Goal: Information Seeking & Learning: Learn about a topic

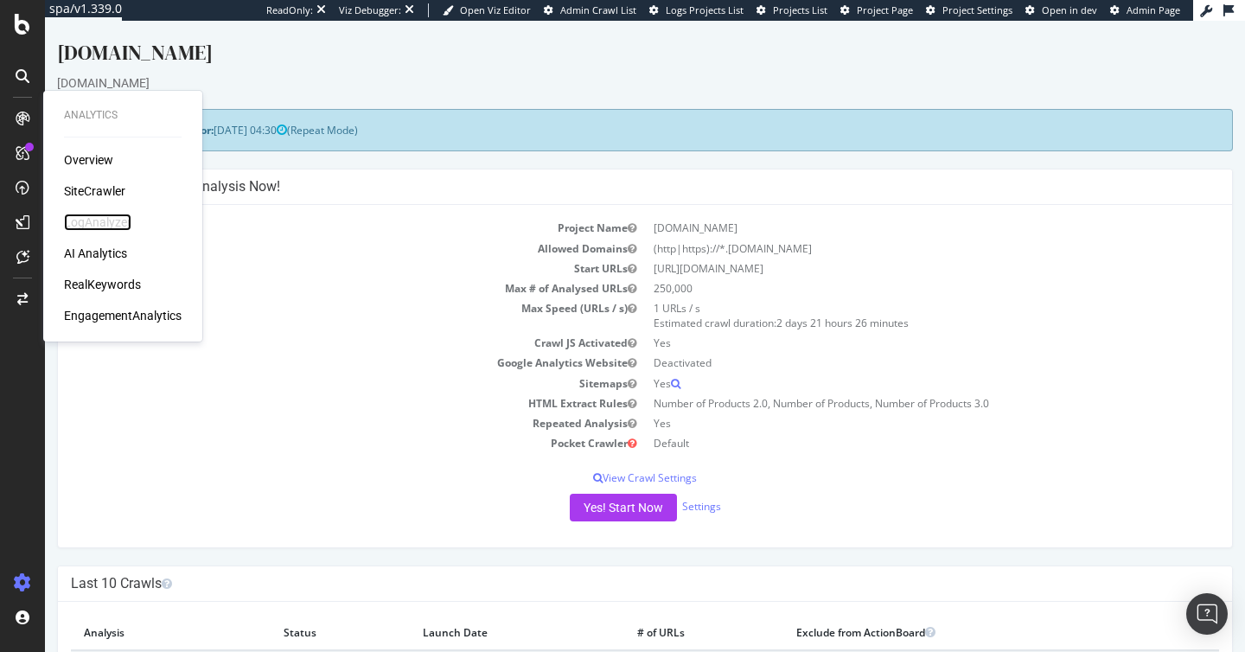
click at [115, 218] on div "LogAnalyzer" at bounding box center [97, 222] width 67 height 17
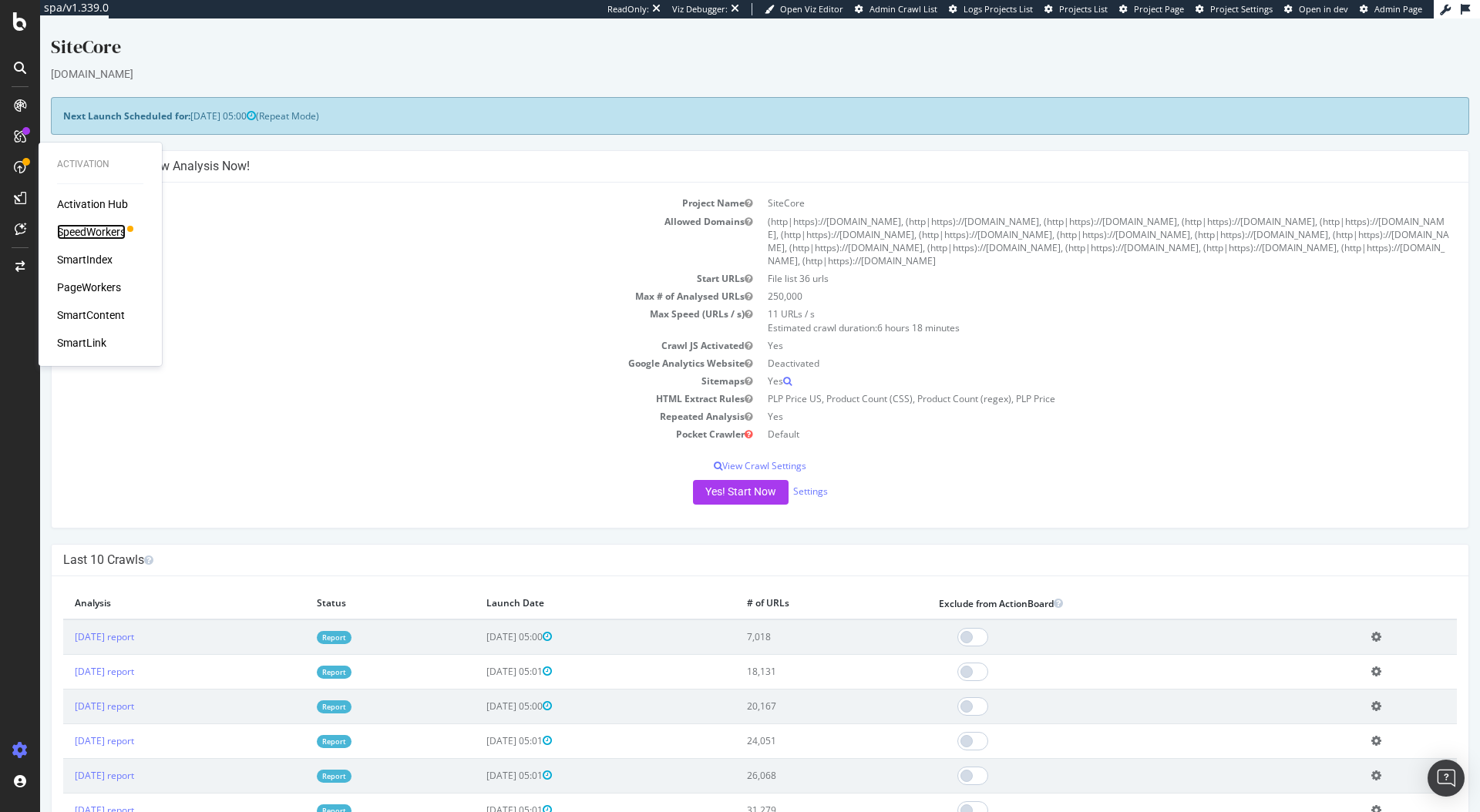
click at [97, 236] on div "SpeedWorkers" at bounding box center [91, 232] width 69 height 15
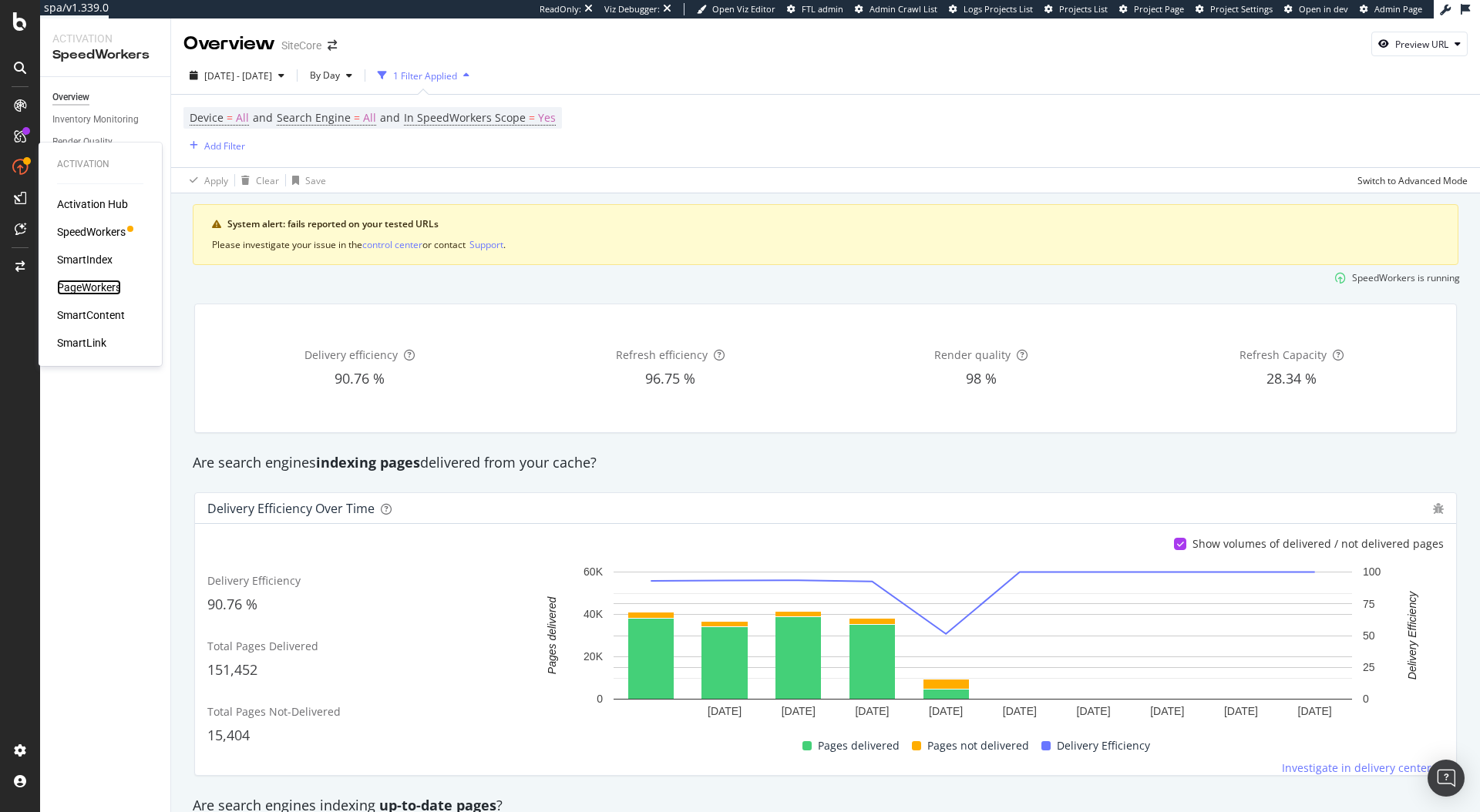
click at [103, 285] on div "PageWorkers" at bounding box center [89, 287] width 64 height 15
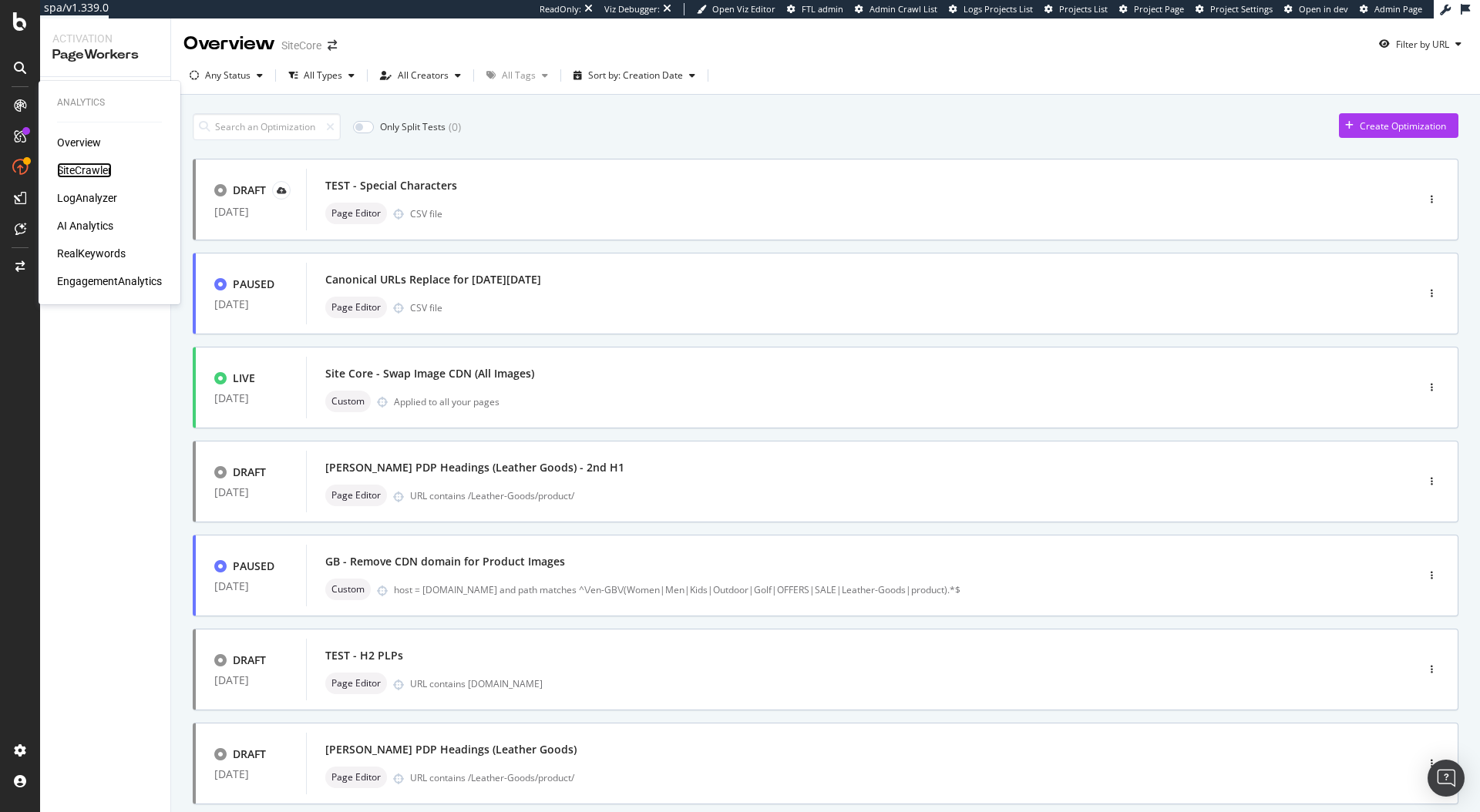
click at [95, 176] on div "SiteCrawler" at bounding box center [84, 169] width 54 height 15
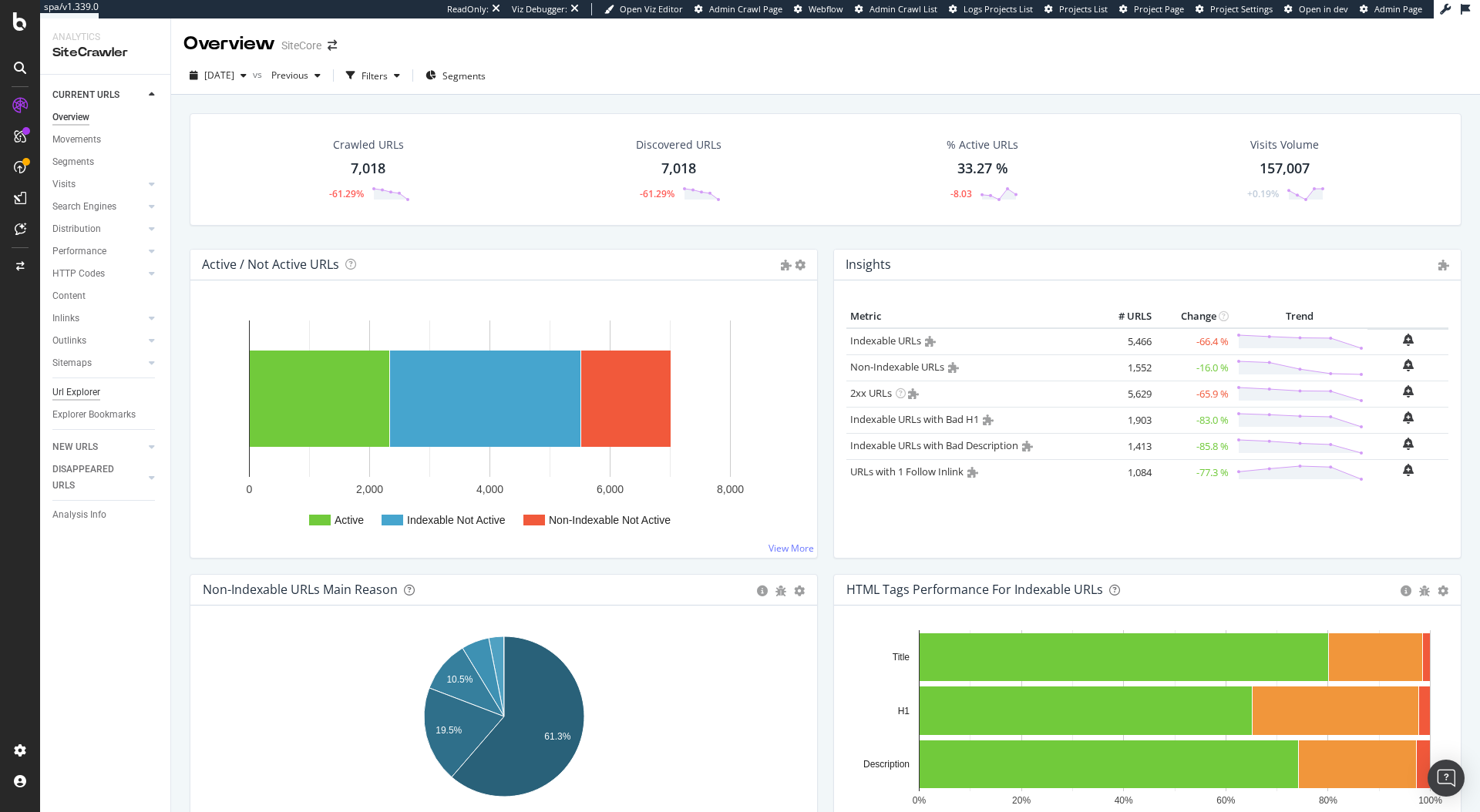
click at [78, 395] on div "Url Explorer" at bounding box center [77, 392] width 48 height 16
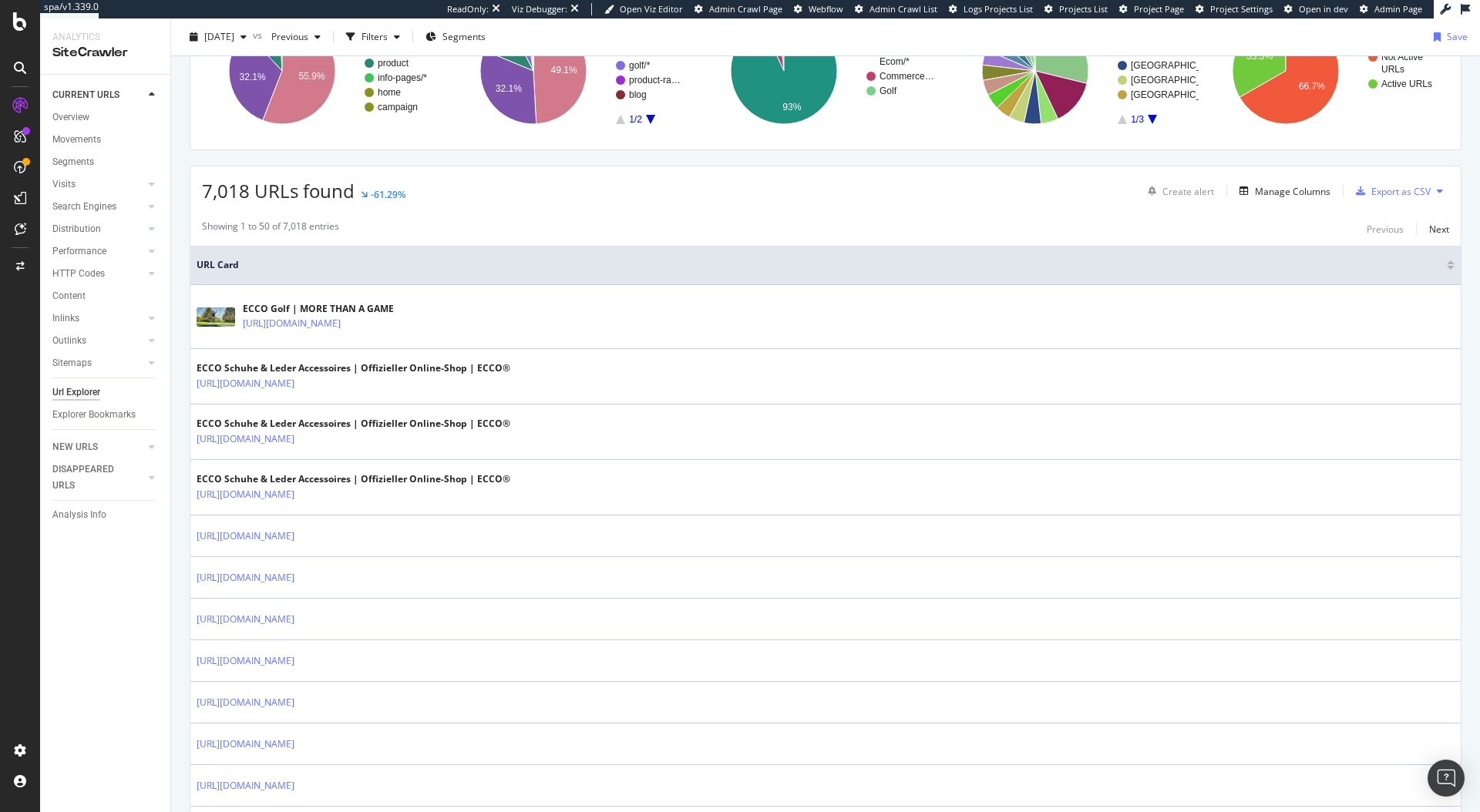
scroll to position [316, 0]
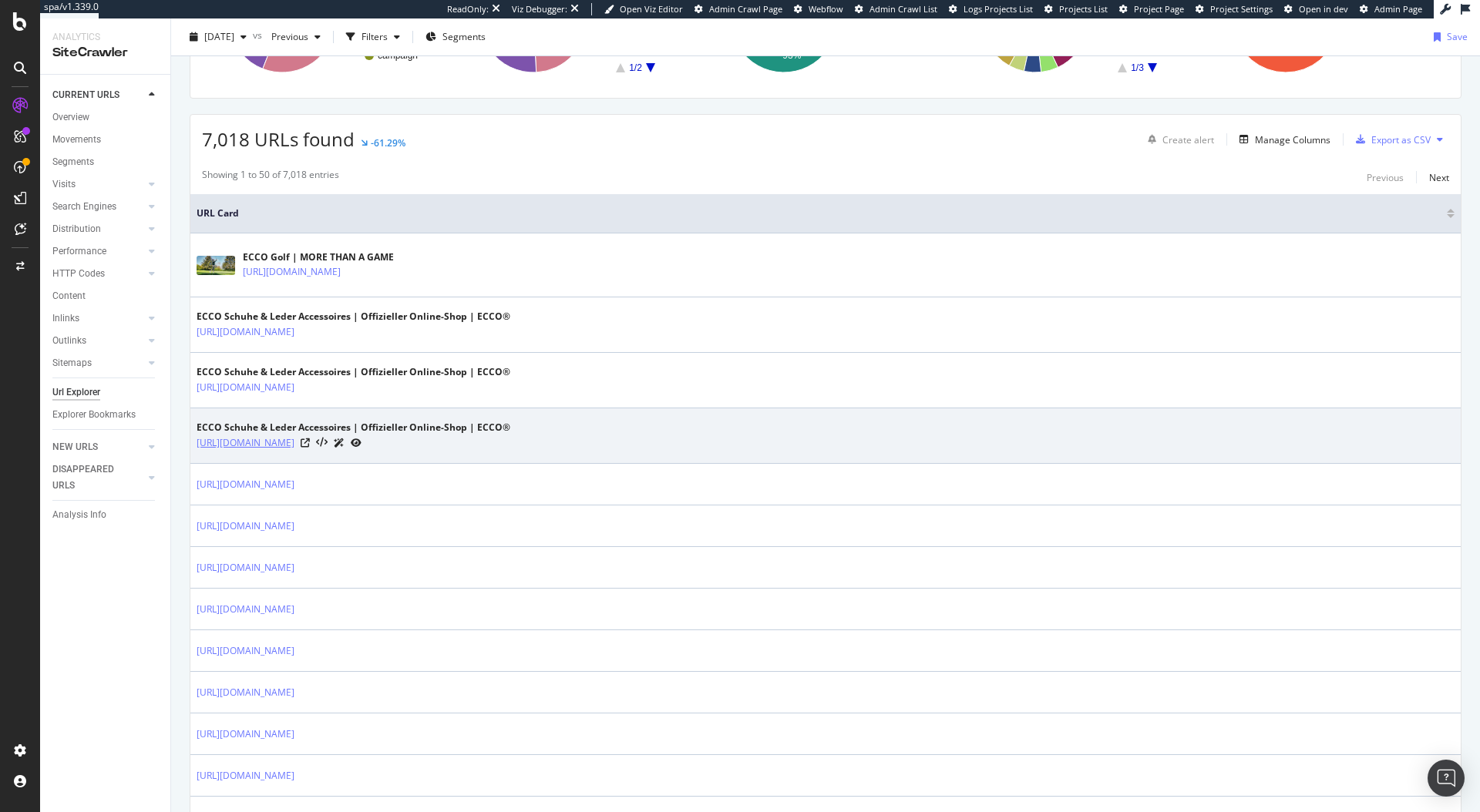
click at [265, 448] on link "[URL][DOMAIN_NAME]" at bounding box center [245, 442] width 98 height 15
click at [300, 442] on icon at bounding box center [305, 443] width 9 height 9
